Goal: Task Accomplishment & Management: Manage account settings

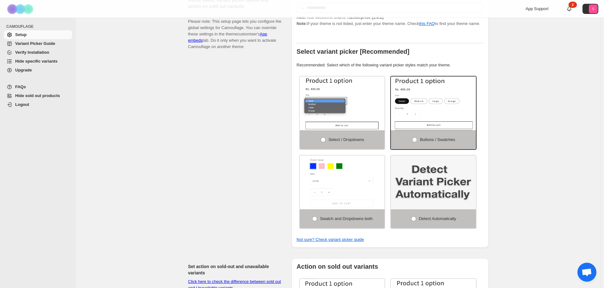
scroll to position [148, 0]
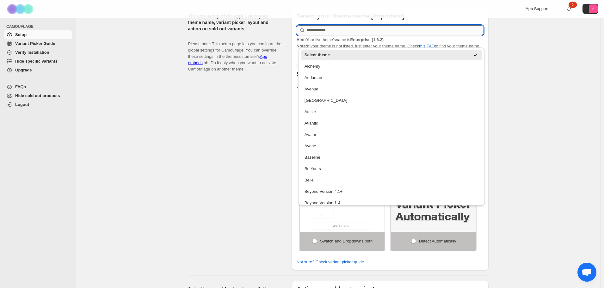
click at [322, 27] on input "text" at bounding box center [395, 30] width 177 height 10
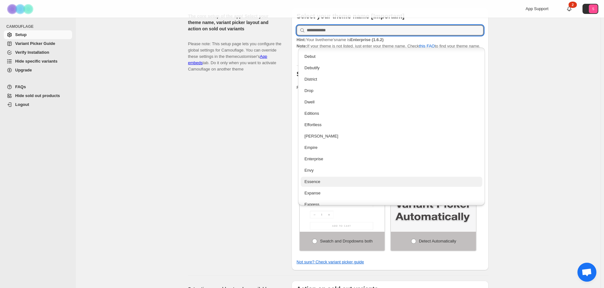
scroll to position [411, 0]
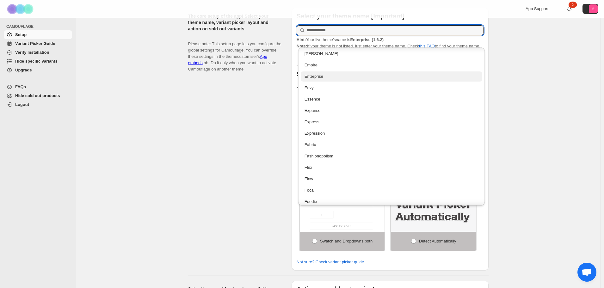
click at [320, 76] on div "Enterprise" at bounding box center [391, 76] width 174 height 6
type input "**********"
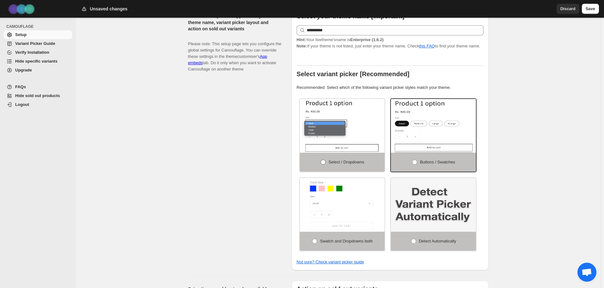
click at [325, 160] on span at bounding box center [323, 162] width 5 height 5
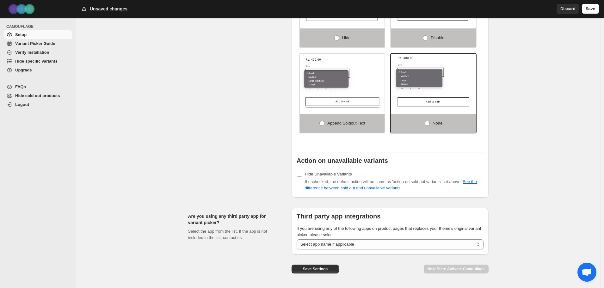
scroll to position [495, 0]
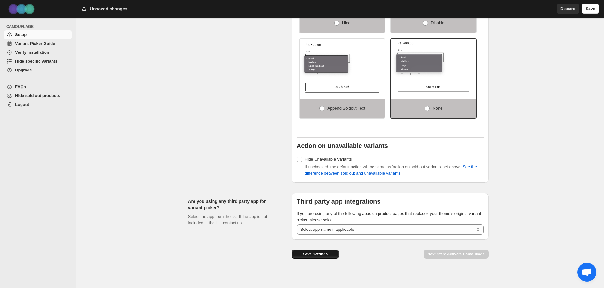
click at [321, 252] on span "Save Settings" at bounding box center [315, 254] width 25 height 5
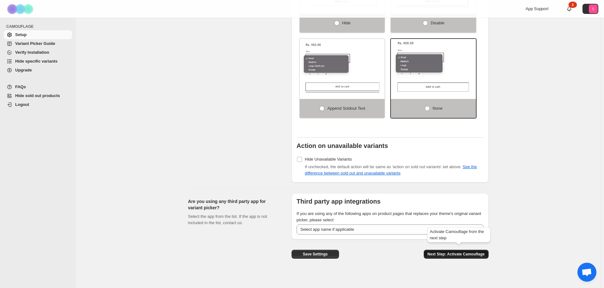
click at [453, 252] on span "Next Step: Activate Camouflage" at bounding box center [455, 254] width 57 height 5
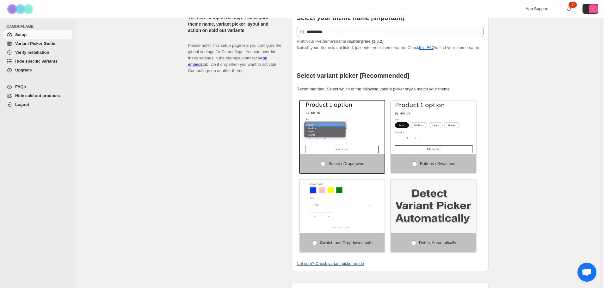
select select "**********"
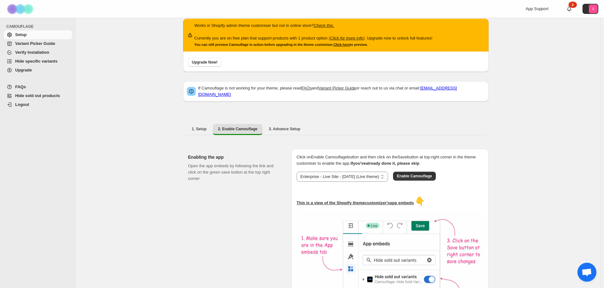
scroll to position [0, 0]
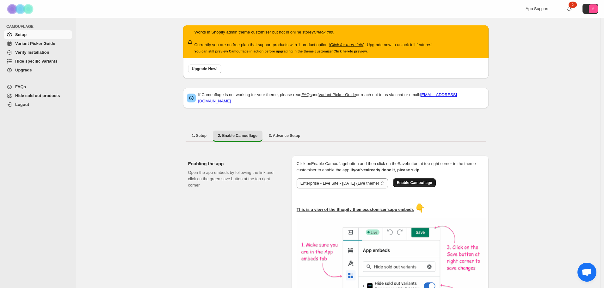
click at [414, 180] on span "Enable Camouflage" at bounding box center [414, 182] width 35 height 5
click at [276, 133] on span "3. Advance Setup" at bounding box center [285, 135] width 32 height 5
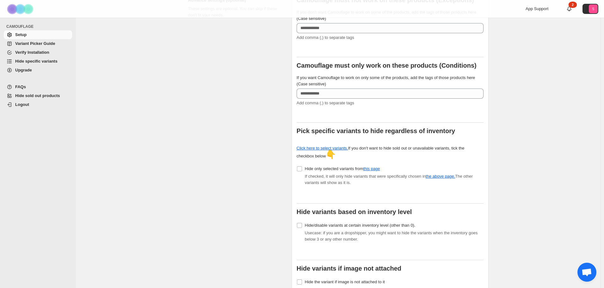
scroll to position [163, 0]
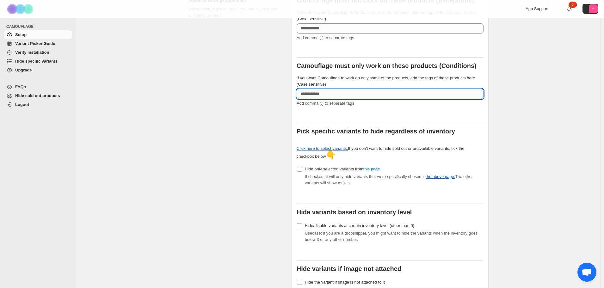
click at [326, 89] on input "If you want Camouflage to work on only some of the products, add the tags of th…" at bounding box center [390, 94] width 187 height 10
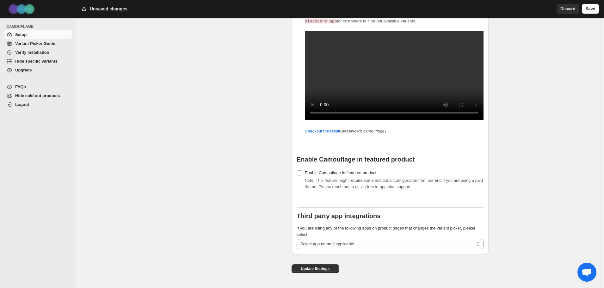
scroll to position [701, 0]
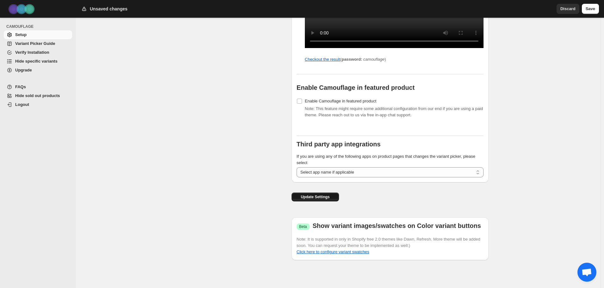
type input "******"
click at [315, 199] on span "Update Settings" at bounding box center [315, 196] width 29 height 5
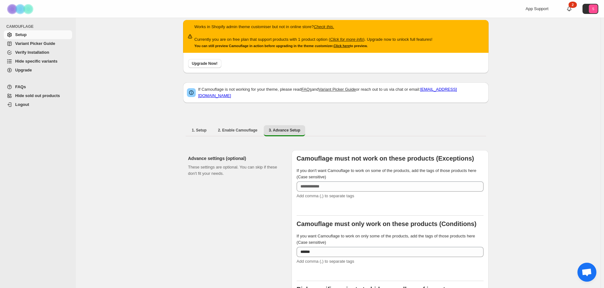
scroll to position [132, 0]
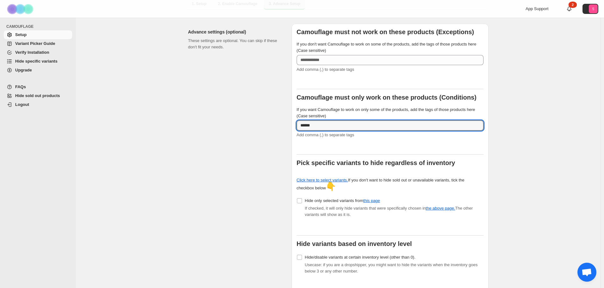
drag, startPoint x: 321, startPoint y: 123, endPoint x: 285, endPoint y: 121, distance: 36.4
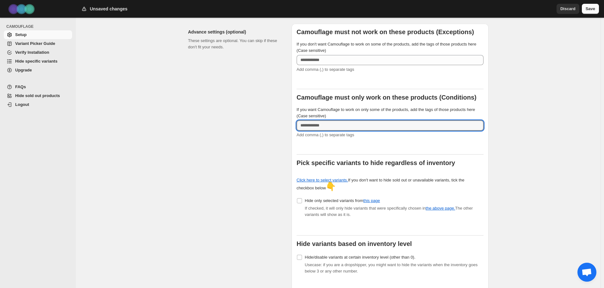
click at [584, 11] on button "Save" at bounding box center [590, 9] width 17 height 10
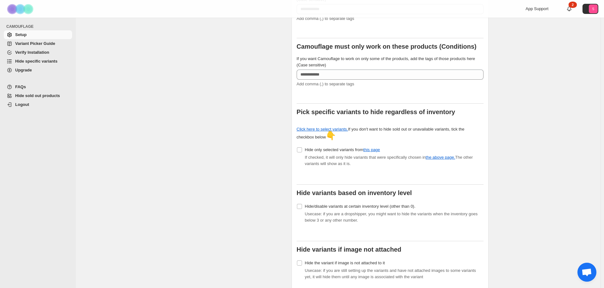
scroll to position [195, 0]
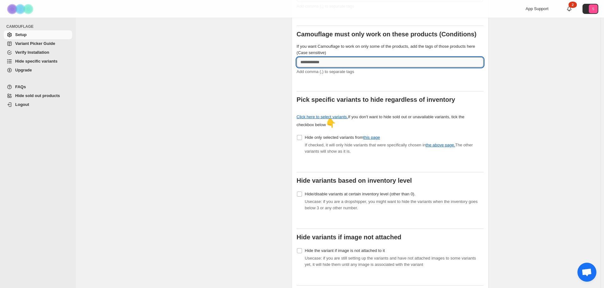
click at [313, 57] on input "If you want Camouflage to work on only some of the products, add the tags of th…" at bounding box center [390, 62] width 187 height 10
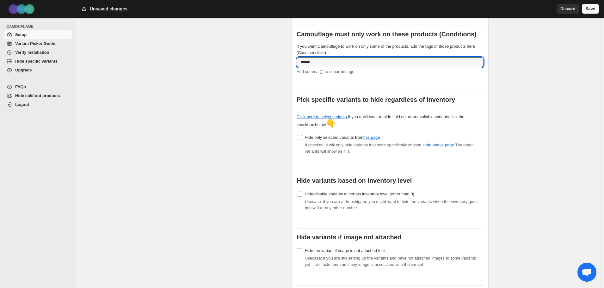
type input "******"
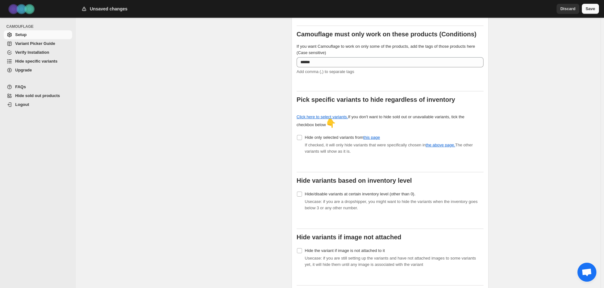
click at [592, 10] on span "Save" at bounding box center [589, 9] width 9 height 6
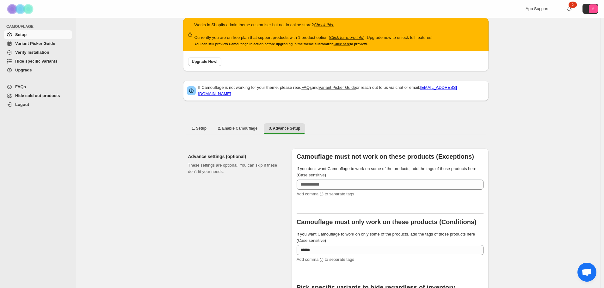
scroll to position [5, 0]
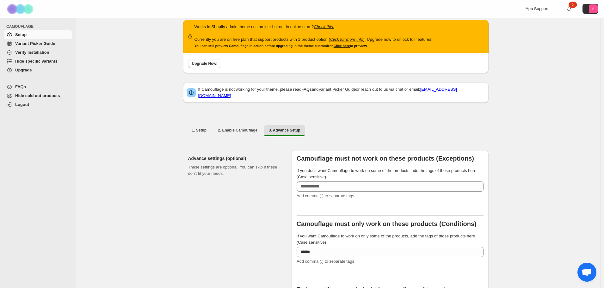
click at [45, 43] on span "Variant Picker Guide" at bounding box center [35, 43] width 40 height 5
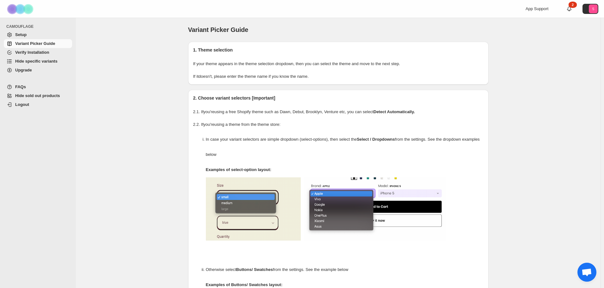
click at [31, 52] on span "Verify Installation" at bounding box center [32, 52] width 34 height 5
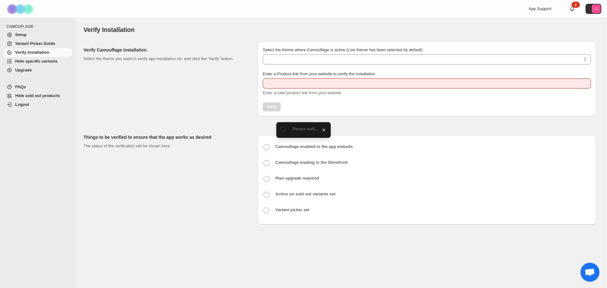
type input "**********"
select select "**********"
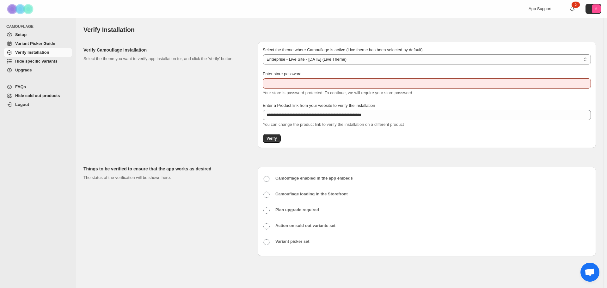
click at [52, 63] on span "Hide specific variants" at bounding box center [36, 61] width 42 height 5
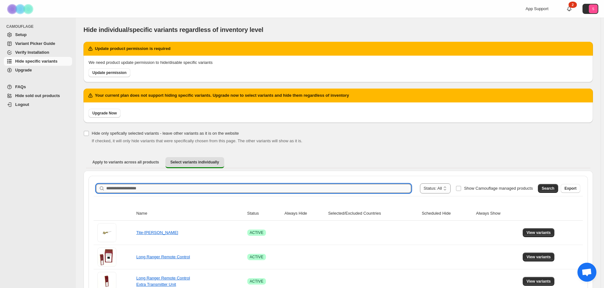
click at [143, 191] on input "Search product name" at bounding box center [258, 188] width 305 height 9
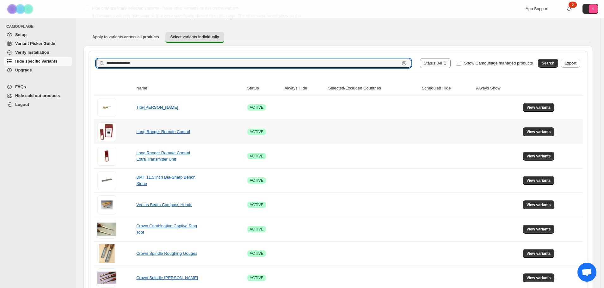
scroll to position [126, 0]
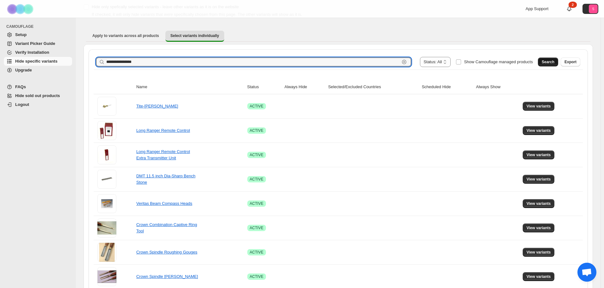
type input "**********"
click at [551, 63] on span "Search" at bounding box center [547, 61] width 13 height 5
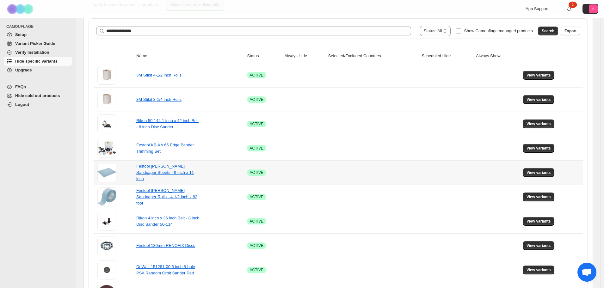
scroll to position [205, 0]
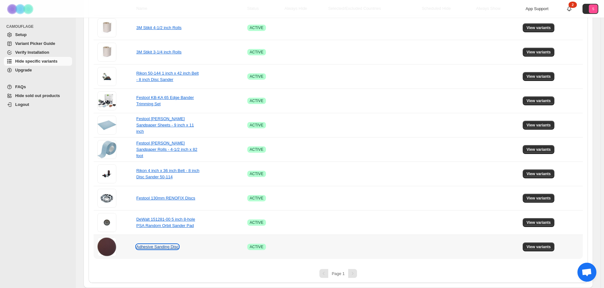
click at [171, 247] on link "Adhesive Sanding Disc" at bounding box center [157, 246] width 42 height 5
click at [542, 247] on span "View variants" at bounding box center [538, 246] width 24 height 5
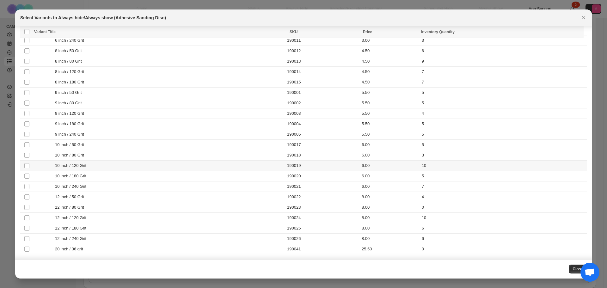
scroll to position [0, 0]
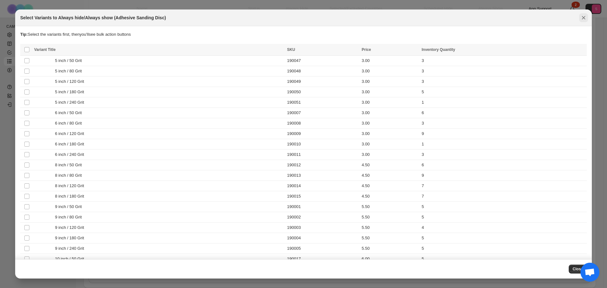
click at [584, 18] on icon "Close" at bounding box center [583, 17] width 3 height 3
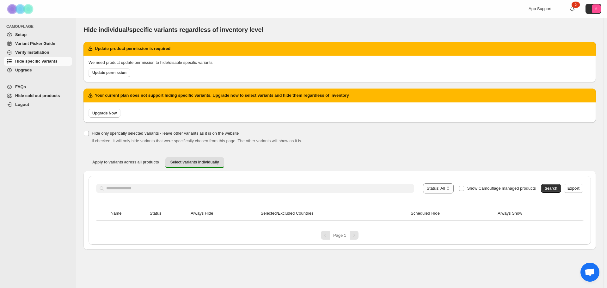
click at [459, 188] on span at bounding box center [456, 188] width 5 height 10
click at [19, 34] on span "Setup" at bounding box center [20, 34] width 11 height 5
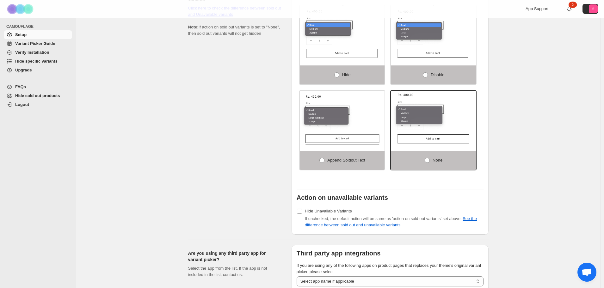
scroll to position [495, 0]
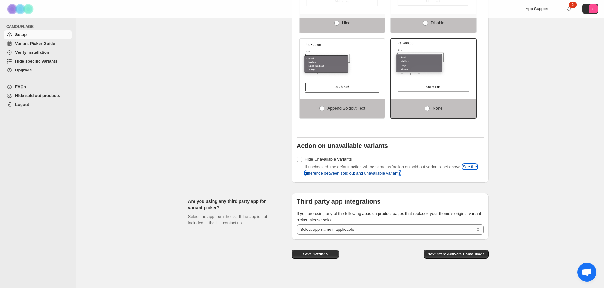
click at [344, 171] on link "See the difference between sold out and unavailable variants" at bounding box center [391, 169] width 172 height 11
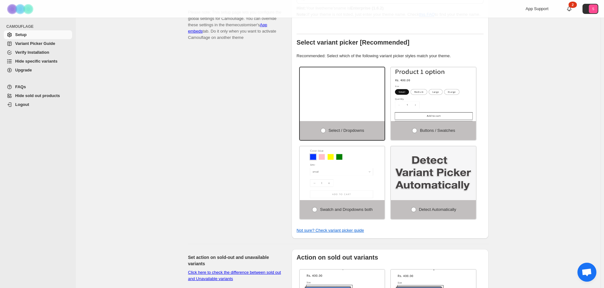
scroll to position [0, 0]
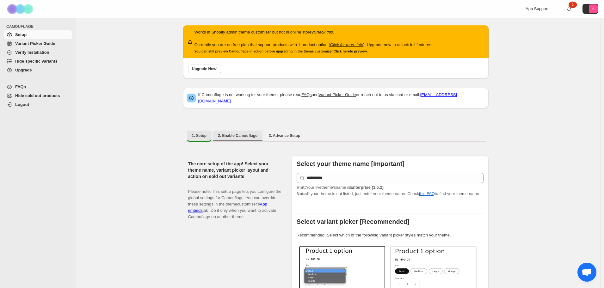
click at [245, 131] on button "2. Enable Camouflage" at bounding box center [238, 136] width 50 height 10
select select "**********"
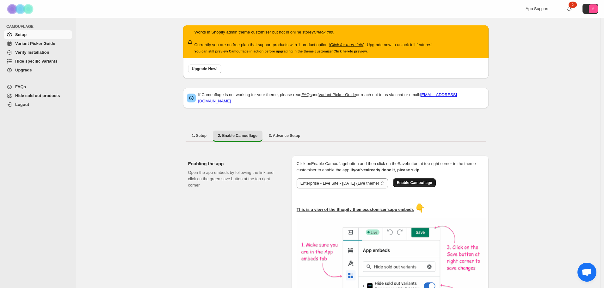
click at [407, 178] on button "Enable Camouflage" at bounding box center [414, 182] width 43 height 9
click at [17, 59] on span "Hide specific variants" at bounding box center [36, 61] width 42 height 5
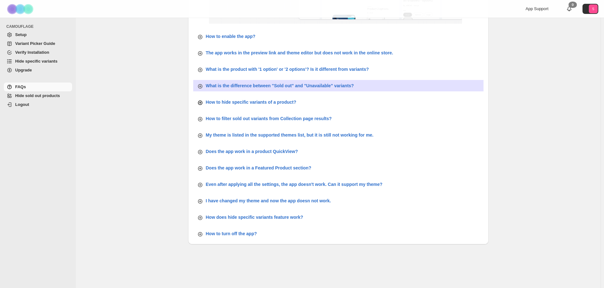
scroll to position [192, 0]
click at [297, 88] on p "What is the difference between "Sold out" and "Unavailable" variants?" at bounding box center [280, 85] width 148 height 6
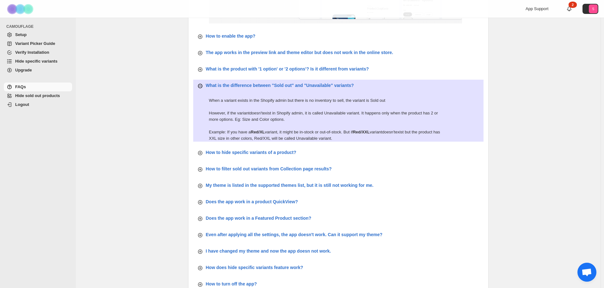
click at [296, 88] on div "What is the difference between "Sold out" and "Unavailable" variants?" at bounding box center [275, 86] width 157 height 8
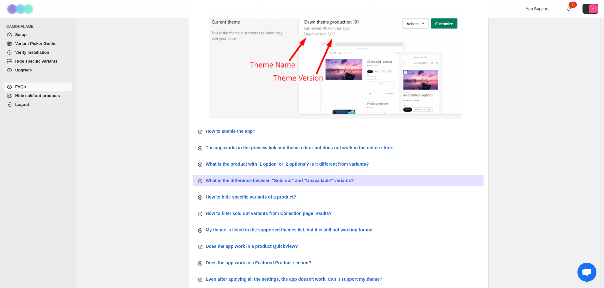
scroll to position [0, 0]
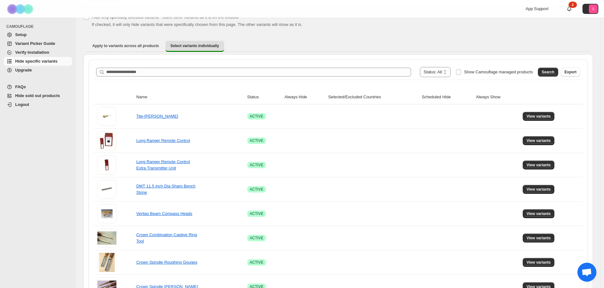
scroll to position [63, 0]
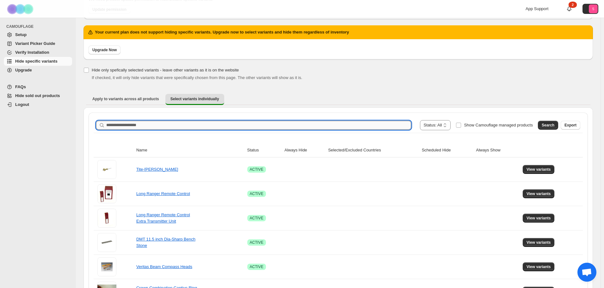
click at [170, 124] on input "Search product name" at bounding box center [258, 125] width 305 height 9
type input "**********"
click at [548, 124] on span "Search" at bounding box center [547, 125] width 13 height 5
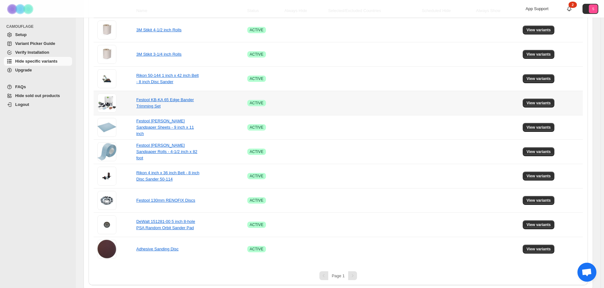
scroll to position [205, 0]
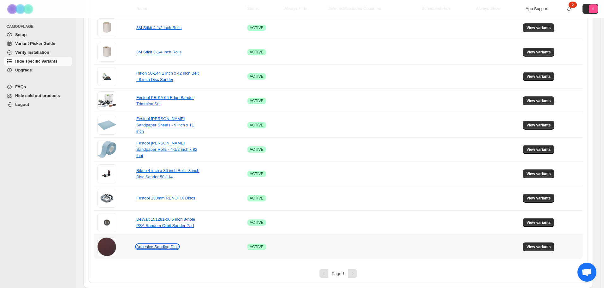
click at [148, 247] on link "Adhesive Sanding Disc" at bounding box center [157, 246] width 42 height 5
